Goal: Unclear

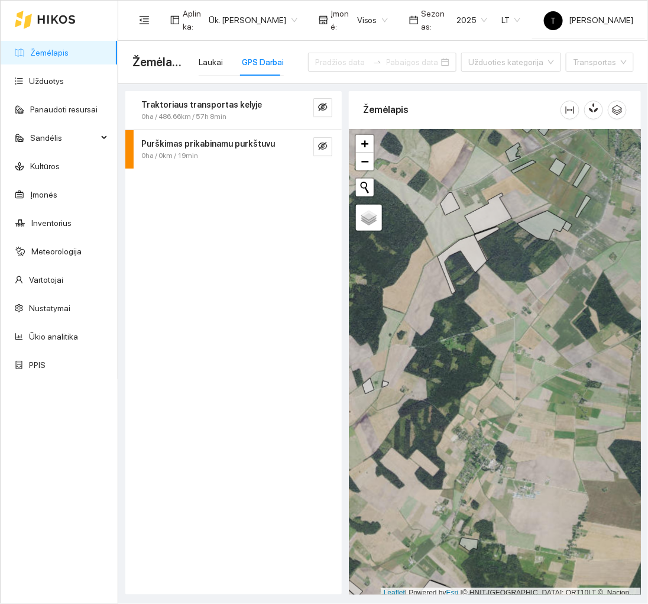
scroll to position [4, 0]
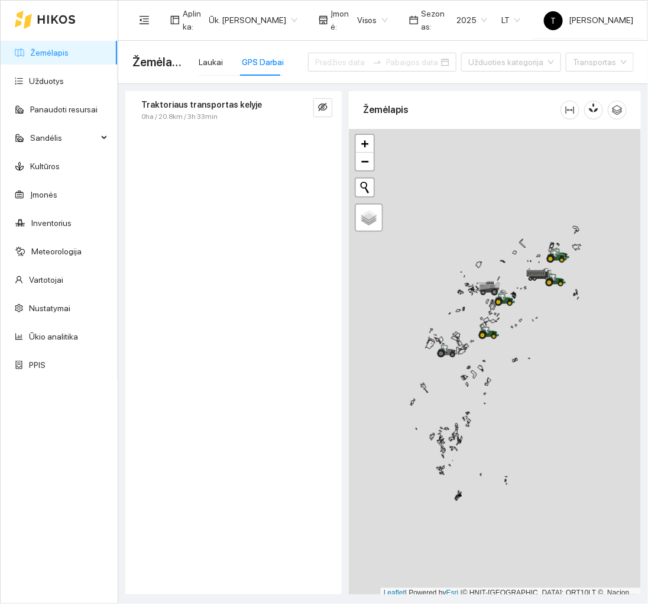
scroll to position [4, 0]
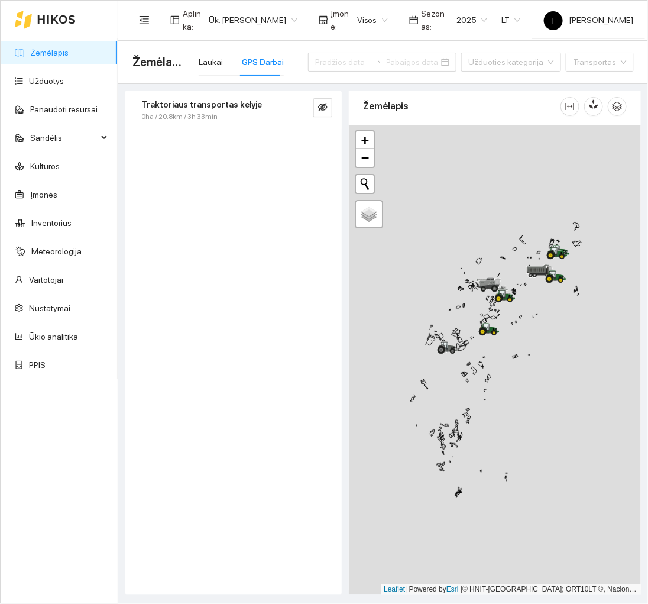
click at [561, 390] on div at bounding box center [495, 359] width 292 height 469
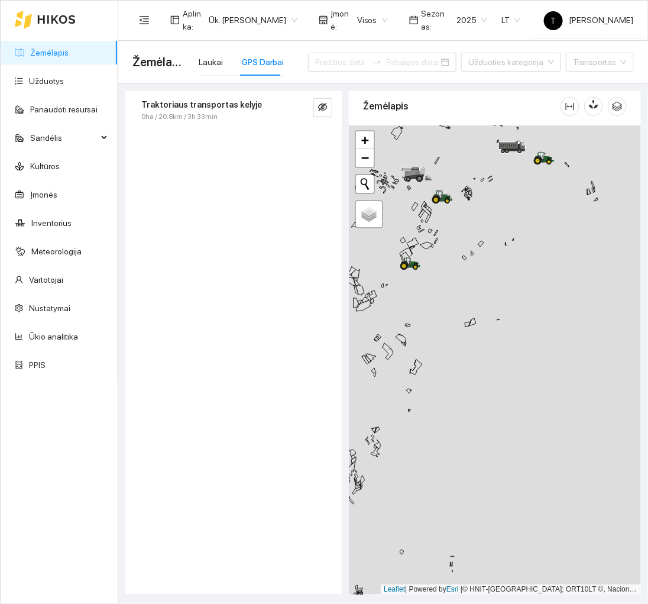
click at [462, 233] on div at bounding box center [495, 359] width 292 height 469
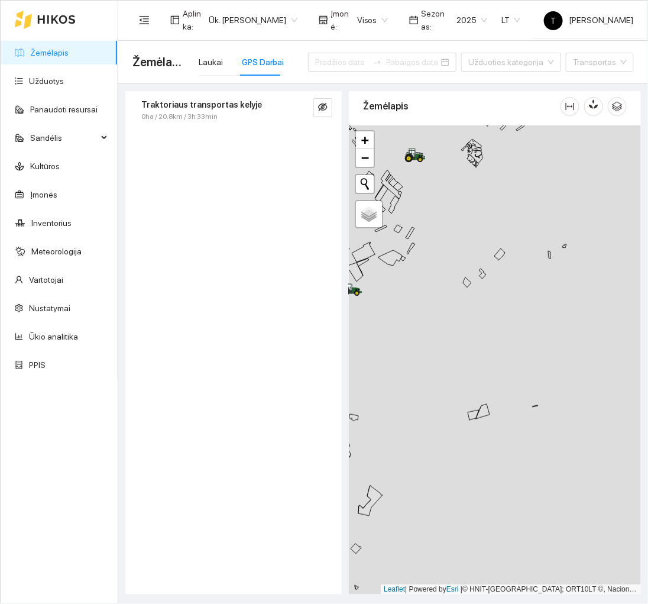
click at [414, 358] on div at bounding box center [495, 359] width 292 height 469
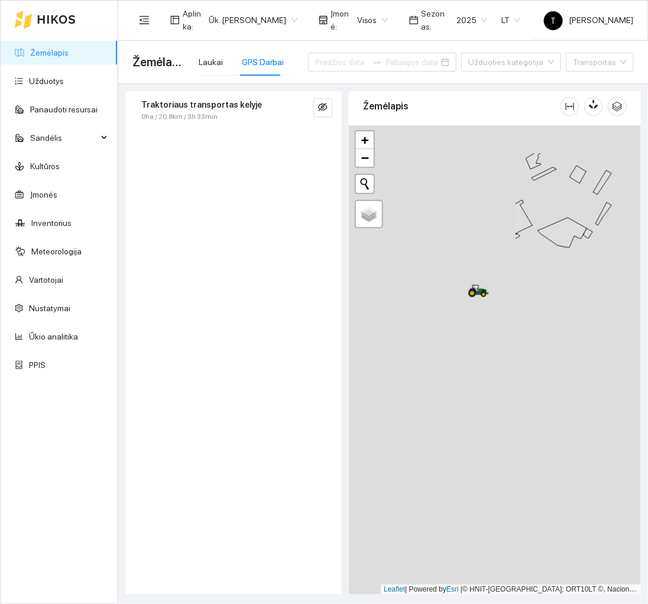
drag, startPoint x: 411, startPoint y: 348, endPoint x: 624, endPoint y: 431, distance: 228.5
click at [624, 431] on div at bounding box center [495, 359] width 292 height 469
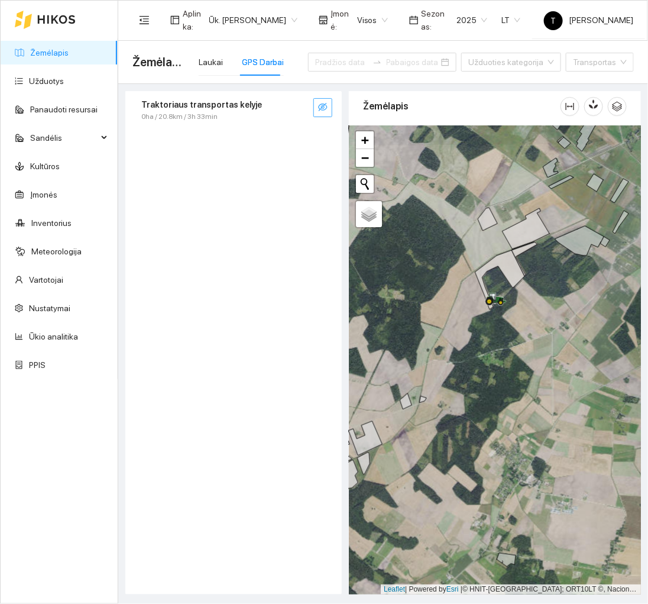
click at [327, 110] on icon "eye-invisible" at bounding box center [322, 106] width 9 height 9
click at [538, 335] on div at bounding box center [495, 359] width 292 height 469
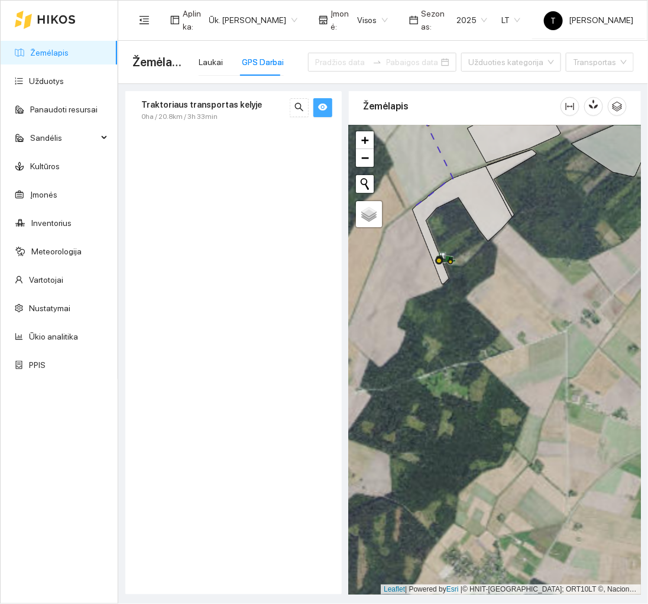
click at [512, 280] on div at bounding box center [495, 359] width 292 height 469
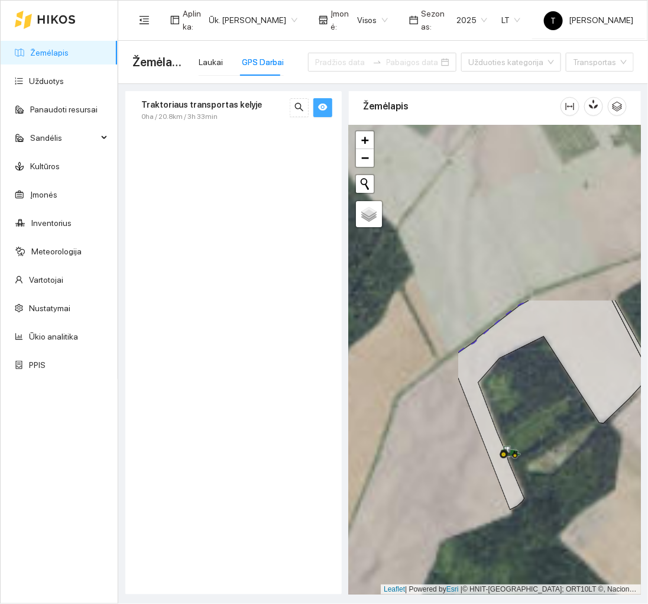
drag, startPoint x: 480, startPoint y: 270, endPoint x: 619, endPoint y: 491, distance: 261.0
click at [619, 491] on div at bounding box center [495, 359] width 292 height 469
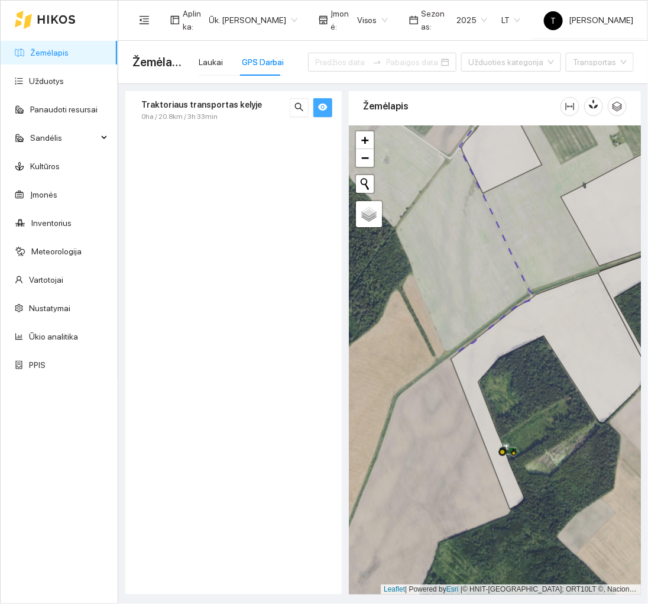
click at [327, 112] on span "eye" at bounding box center [322, 107] width 9 height 11
click at [327, 112] on span "eye-invisible" at bounding box center [322, 107] width 9 height 11
